Goal: Task Accomplishment & Management: Manage account settings

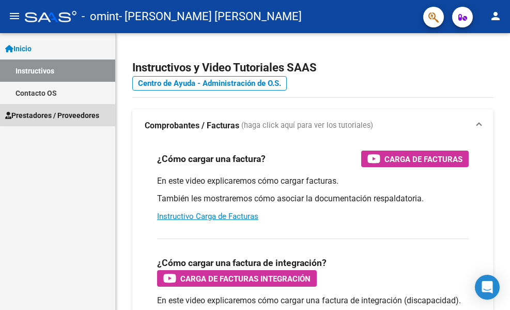
click at [58, 112] on span "Prestadores / Proveedores" at bounding box center [52, 115] width 94 height 11
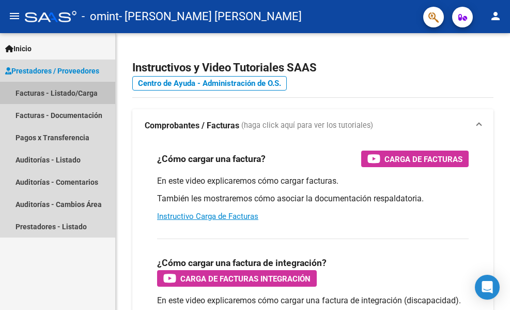
click at [67, 89] on link "Facturas - Listado/Carga" at bounding box center [57, 93] width 115 height 22
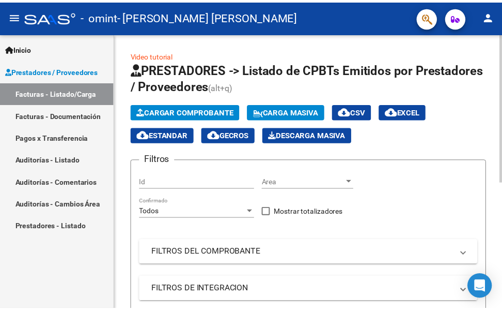
scroll to position [236, 0]
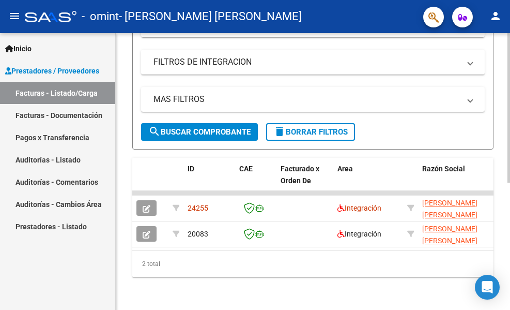
click at [502, 187] on div at bounding box center [509, 171] width 3 height 277
click at [492, 20] on mat-icon "person" at bounding box center [496, 16] width 12 height 12
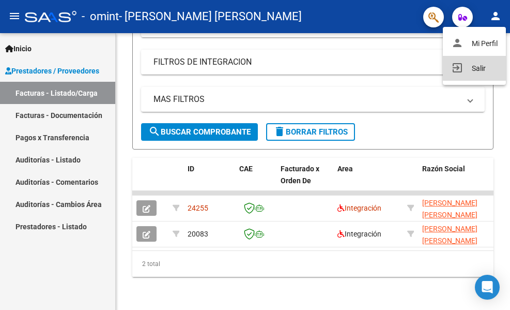
click at [474, 59] on button "exit_to_app Salir" at bounding box center [474, 68] width 63 height 25
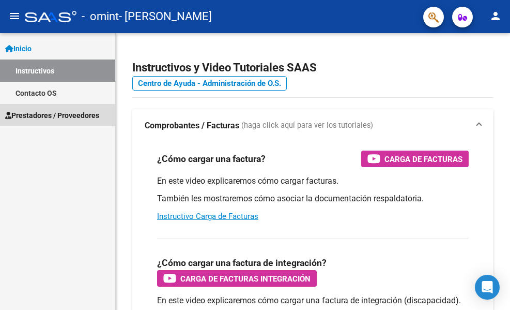
click at [63, 119] on span "Prestadores / Proveedores" at bounding box center [52, 115] width 94 height 11
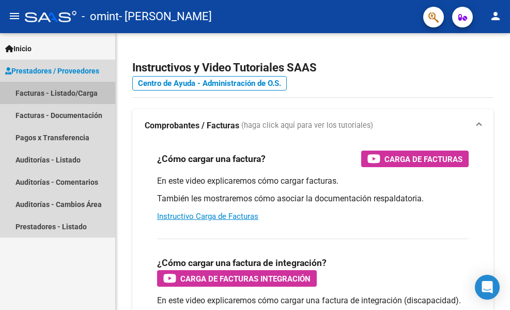
click at [65, 92] on link "Facturas - Listado/Carga" at bounding box center [57, 93] width 115 height 22
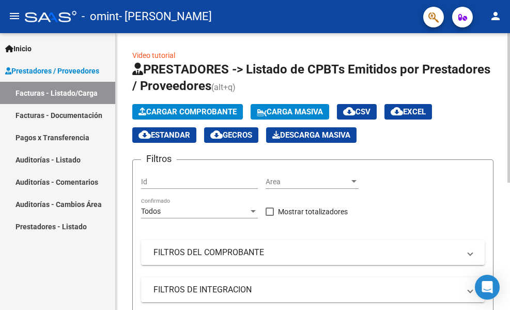
click at [506, 192] on div "Video tutorial PRESTADORES -> Listado de CPBTs Emitidos por Prestadores / Prove…" at bounding box center [313, 285] width 394 height 504
click at [505, 193] on div "Video tutorial PRESTADORES -> Listado de CPBTs Emitidos por Prestadores / Prove…" at bounding box center [313, 285] width 394 height 504
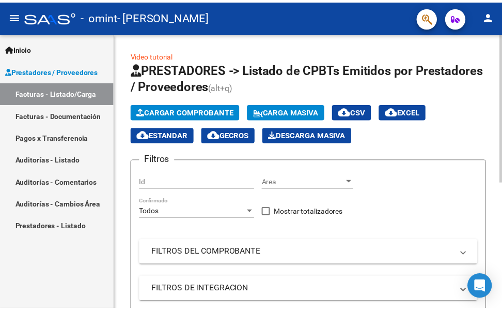
scroll to position [236, 0]
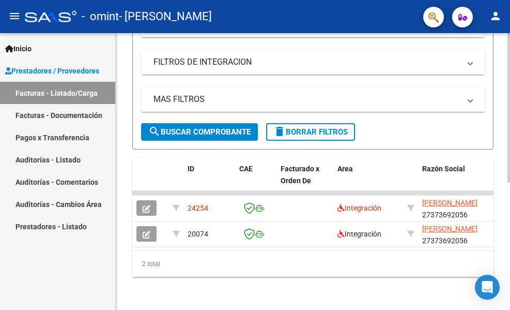
click at [509, 186] on div at bounding box center [509, 171] width 3 height 277
click at [498, 16] on mat-icon "person" at bounding box center [496, 16] width 12 height 12
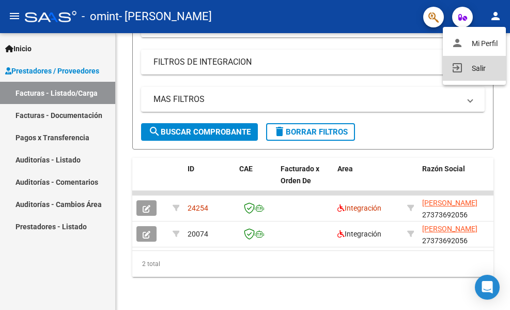
click at [472, 73] on button "exit_to_app Salir" at bounding box center [474, 68] width 63 height 25
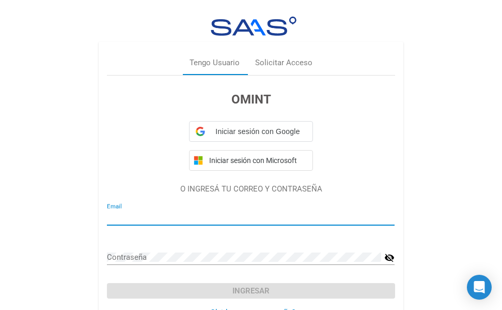
type input "[EMAIL_ADDRESS][DOMAIN_NAME]"
